Goal: Information Seeking & Learning: Learn about a topic

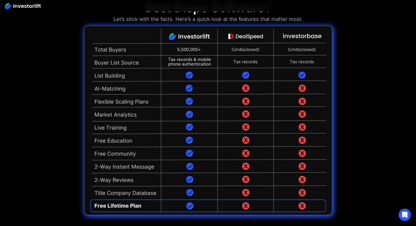
scroll to position [1207, 0]
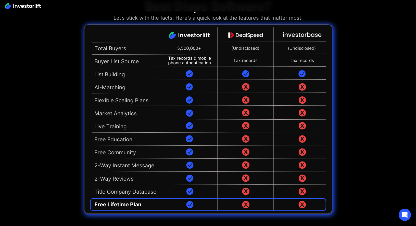
click at [191, 203] on img at bounding box center [208, 119] width 248 height 189
click at [111, 203] on img at bounding box center [208, 119] width 248 height 189
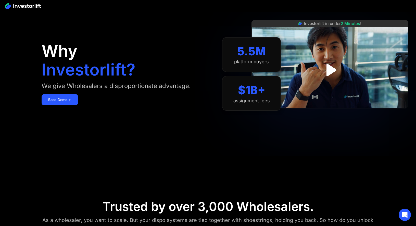
scroll to position [0, 0]
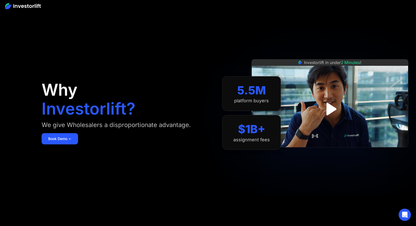
click at [26, 4] on img at bounding box center [23, 6] width 36 height 6
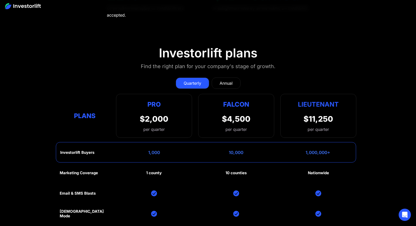
scroll to position [2337, 0]
click at [225, 86] on div "Quarterly Annual Plans Pro $2,000 per quarter Pro Falcon Ltnt. Users 3 10 Unltd…" at bounding box center [208, 104] width 297 height 65
click at [226, 82] on div "Annual" at bounding box center [226, 83] width 13 height 6
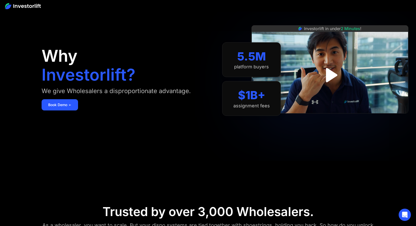
scroll to position [0, 0]
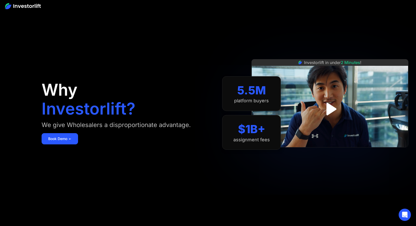
click at [33, 5] on img at bounding box center [23, 6] width 36 height 6
click at [8, 5] on img at bounding box center [23, 6] width 36 height 6
click at [330, 112] on img "open lightbox" at bounding box center [330, 109] width 31 height 31
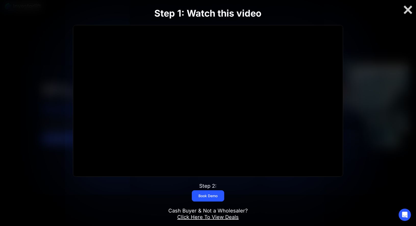
click at [410, 10] on div at bounding box center [408, 10] width 16 height 11
